Goal: Information Seeking & Learning: Learn about a topic

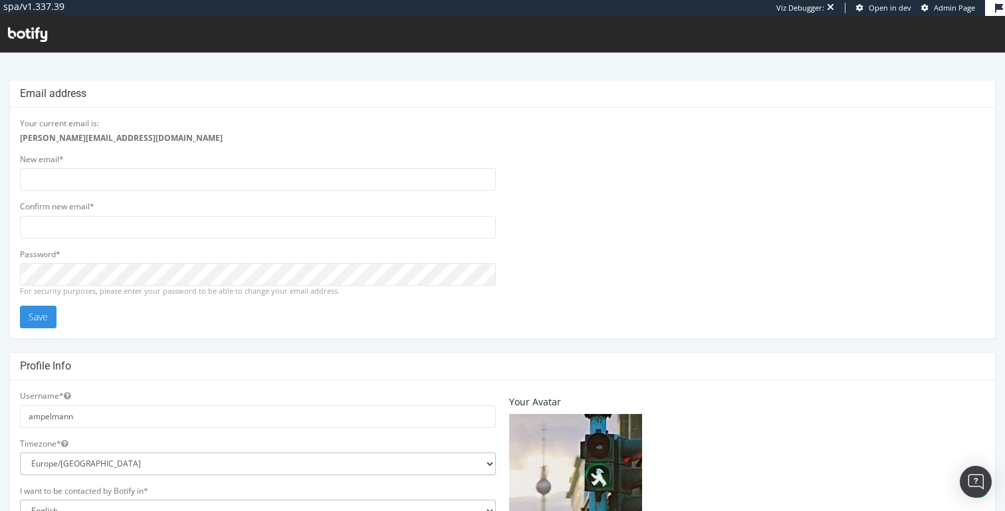
scroll to position [320, 0]
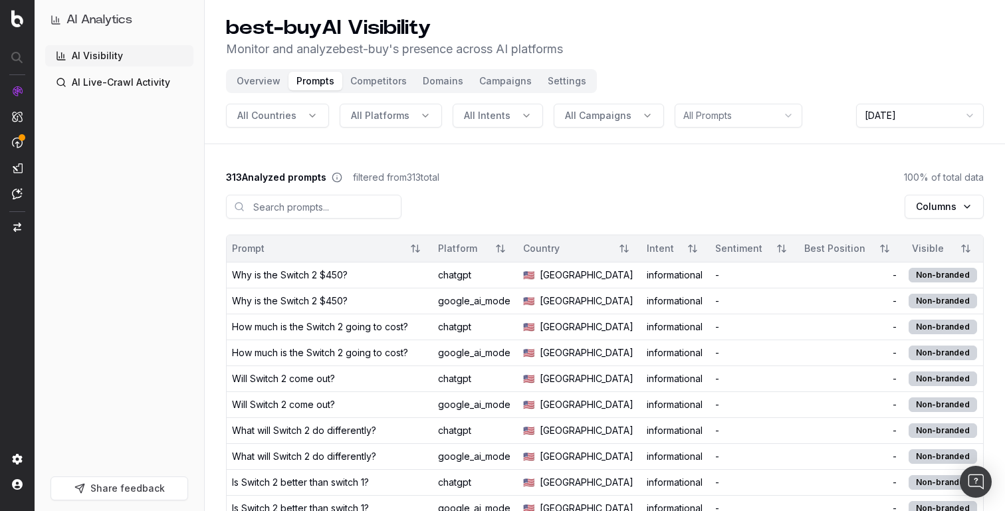
click at [919, 247] on div "Visible" at bounding box center [928, 248] width 41 height 13
click at [931, 247] on div "Visible" at bounding box center [928, 248] width 41 height 13
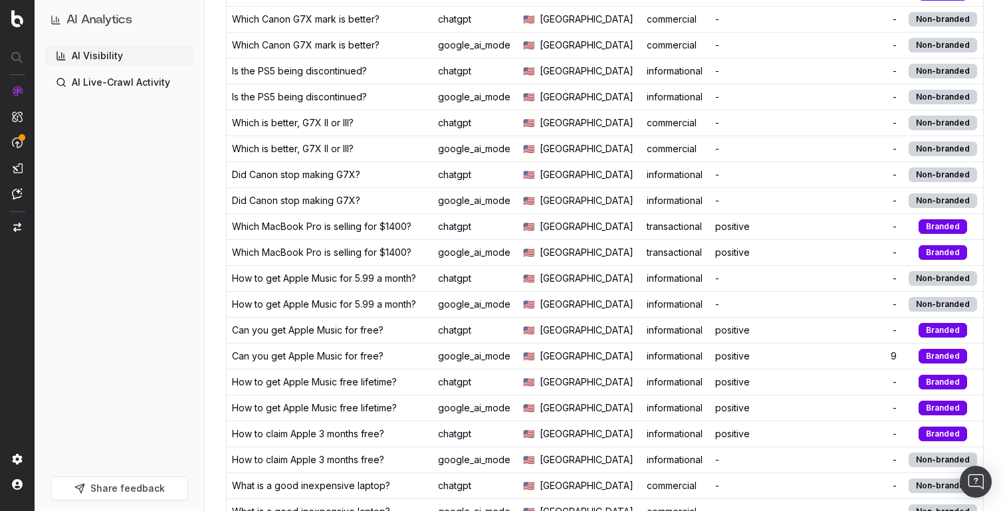
scroll to position [841, 0]
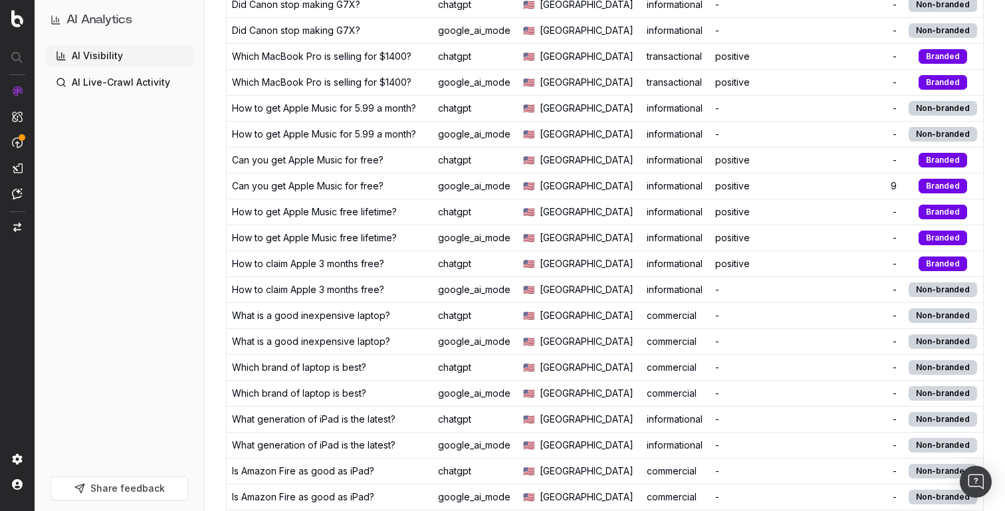
click at [698, 240] on div "informational" at bounding box center [676, 237] width 58 height 13
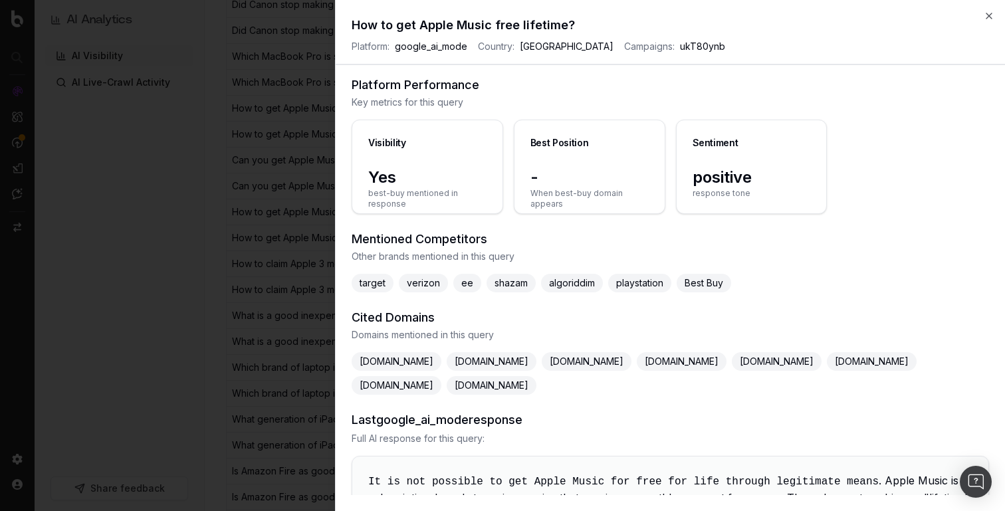
scroll to position [42, 0]
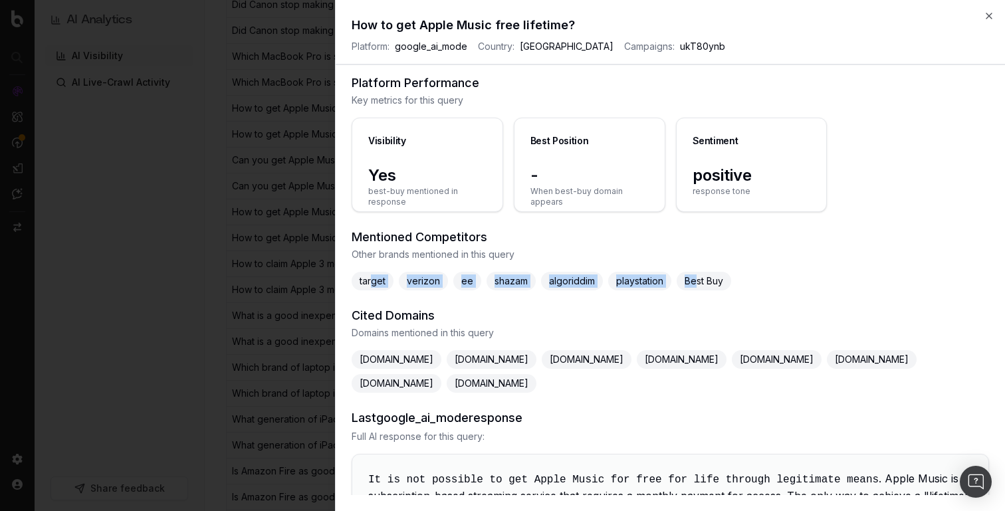
drag, startPoint x: 372, startPoint y: 282, endPoint x: 698, endPoint y: 285, distance: 326.5
click at [698, 285] on div "target verizon ee shazam algoriddim playstation Best Buy" at bounding box center [671, 281] width 638 height 19
click at [698, 285] on span "Best Buy" at bounding box center [704, 281] width 55 height 19
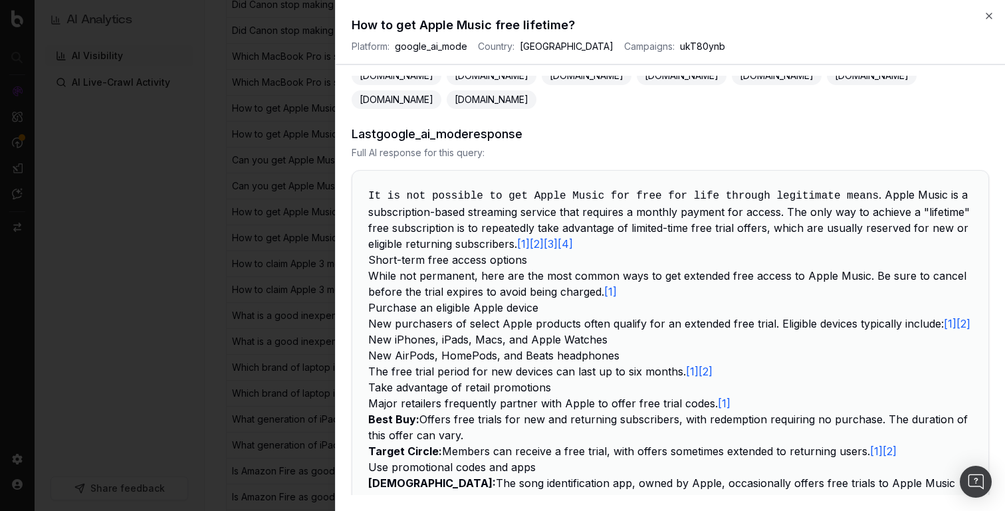
scroll to position [0, 0]
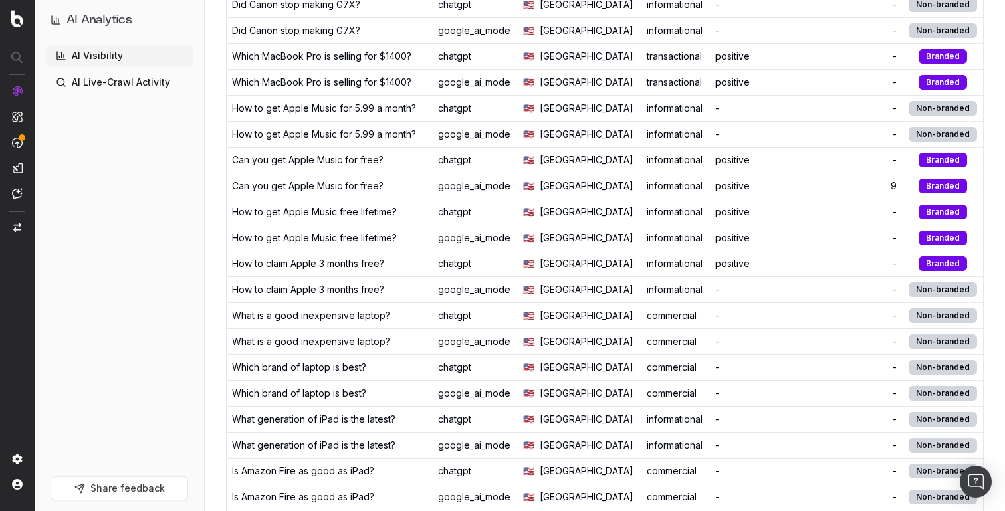
click at [337, 76] on div "Which MacBook Pro is selling for $1400?" at bounding box center [322, 82] width 180 height 13
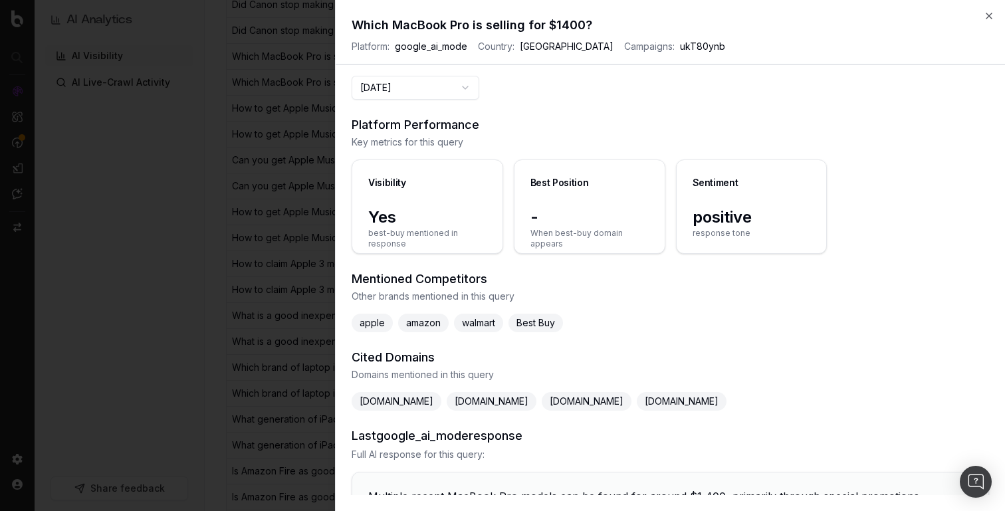
click at [864, 129] on h3 "Platform Performance" at bounding box center [671, 125] width 638 height 19
